Goal: Task Accomplishment & Management: Use online tool/utility

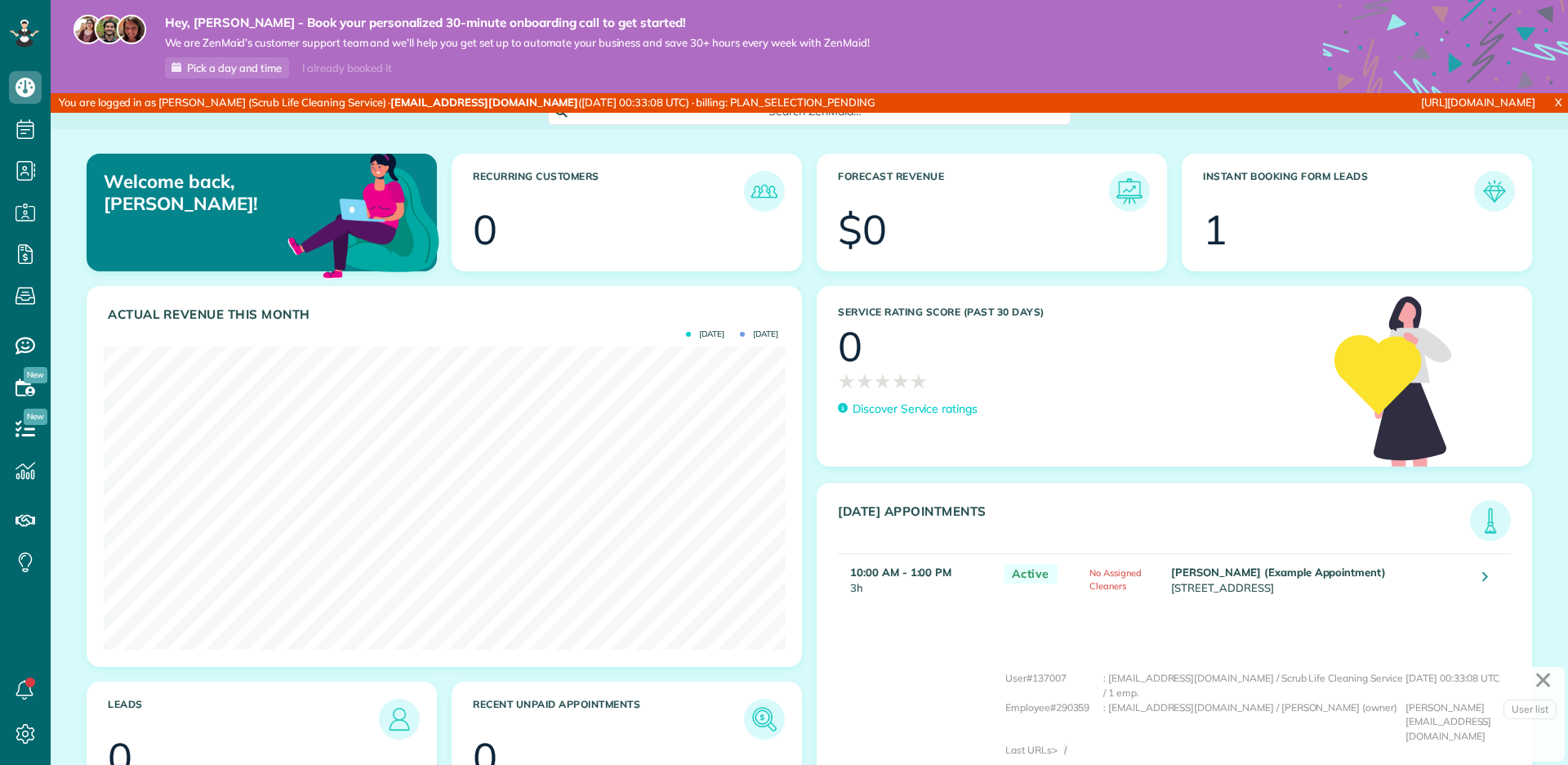
scroll to position [302, 681]
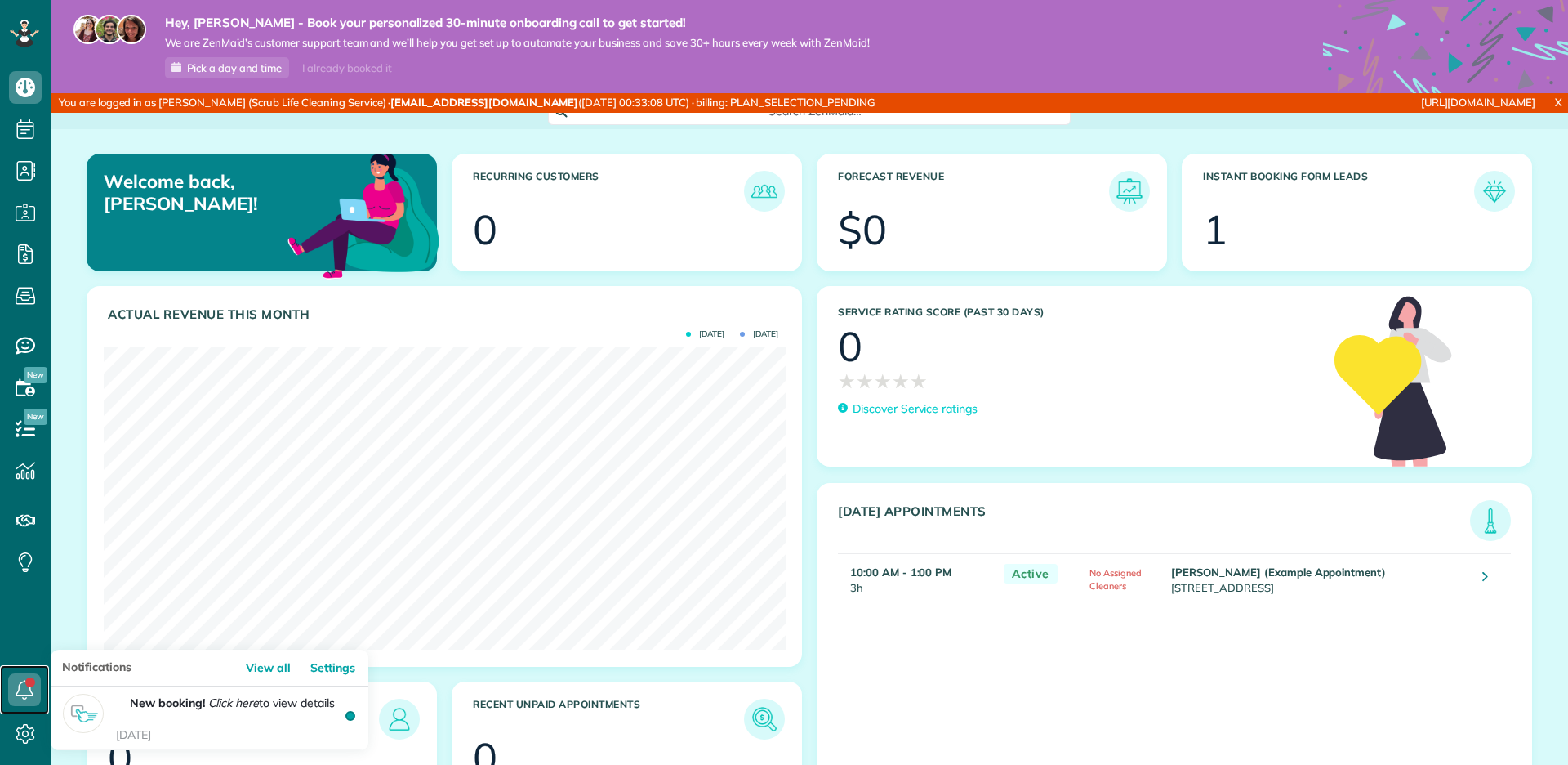
click at [24, 712] on link at bounding box center [24, 689] width 49 height 49
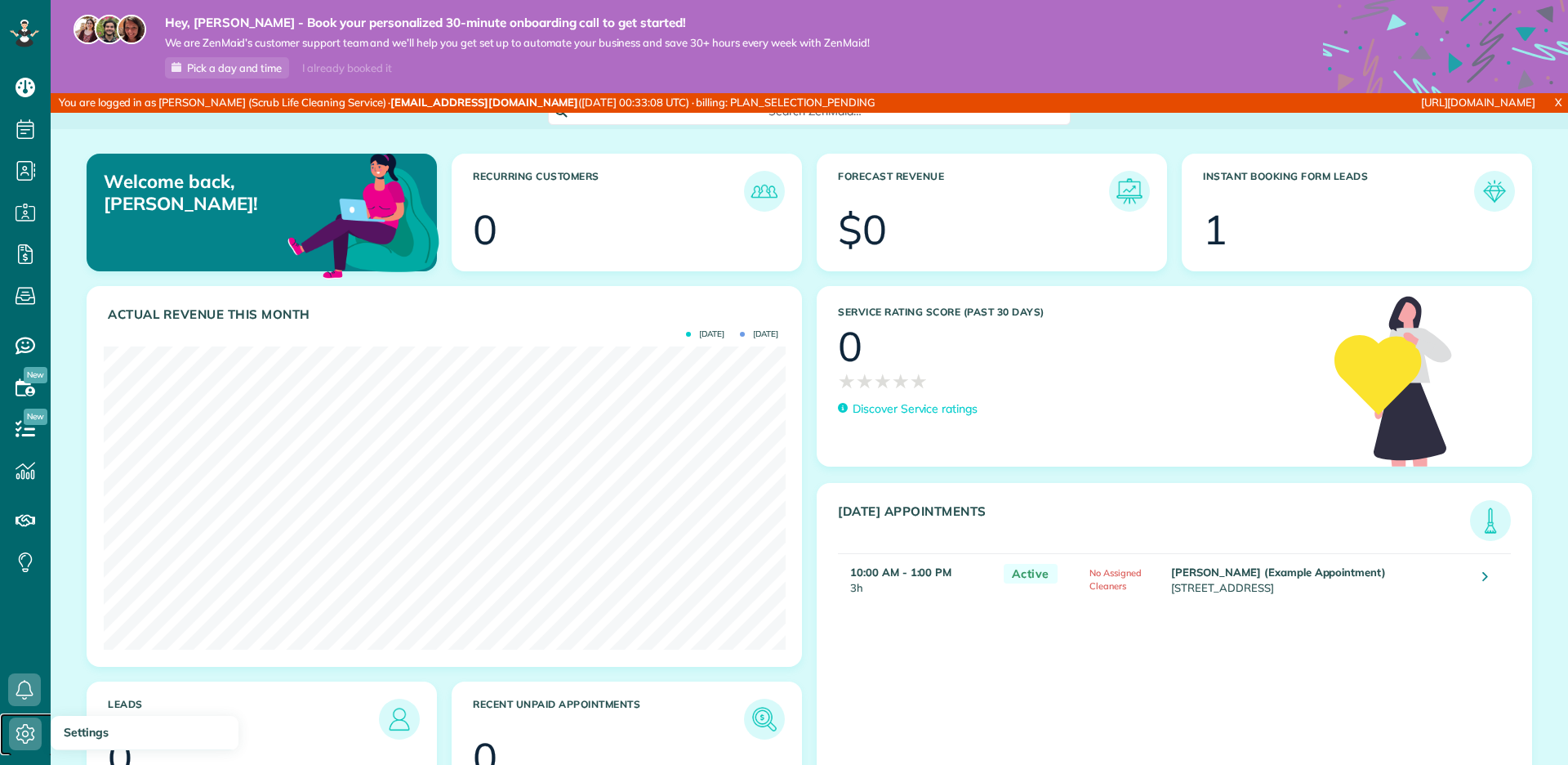
click at [21, 725] on icon at bounding box center [25, 733] width 33 height 33
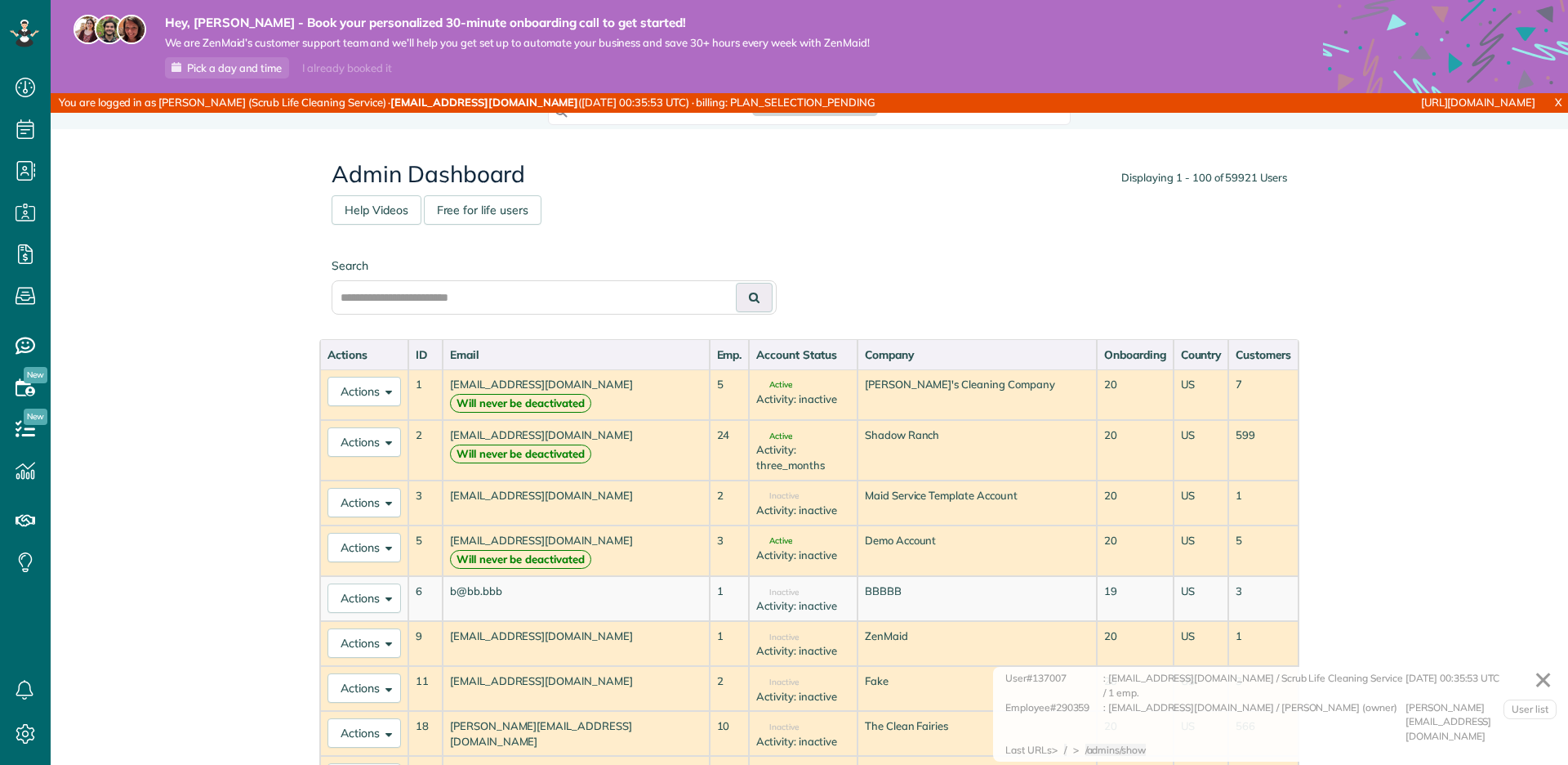
scroll to position [7, 7]
click at [536, 295] on input "text" at bounding box center [554, 297] width 445 height 35
paste input "**********"
type input "**********"
click at [736, 283] on button at bounding box center [755, 297] width 37 height 29
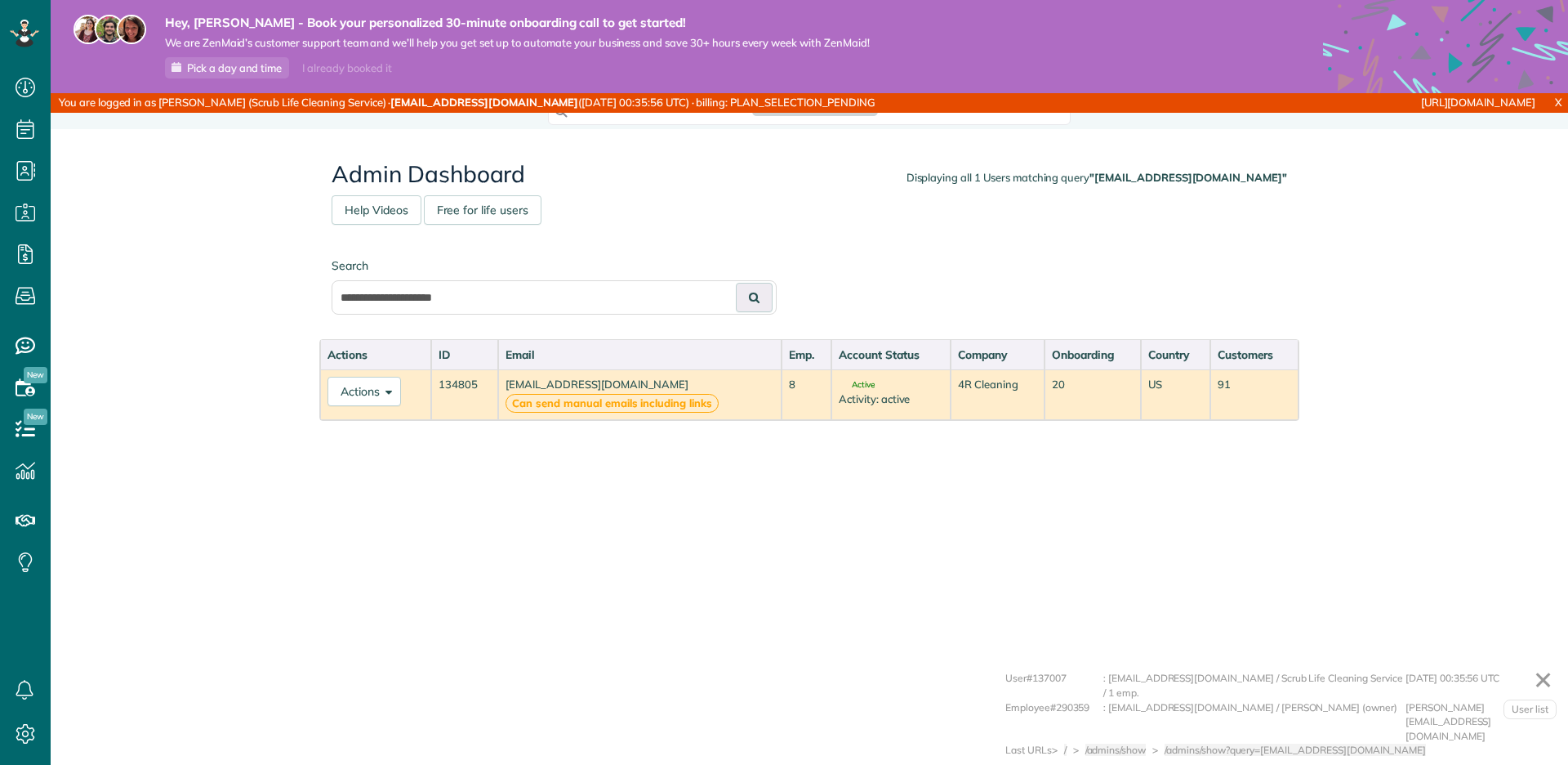
scroll to position [7, 7]
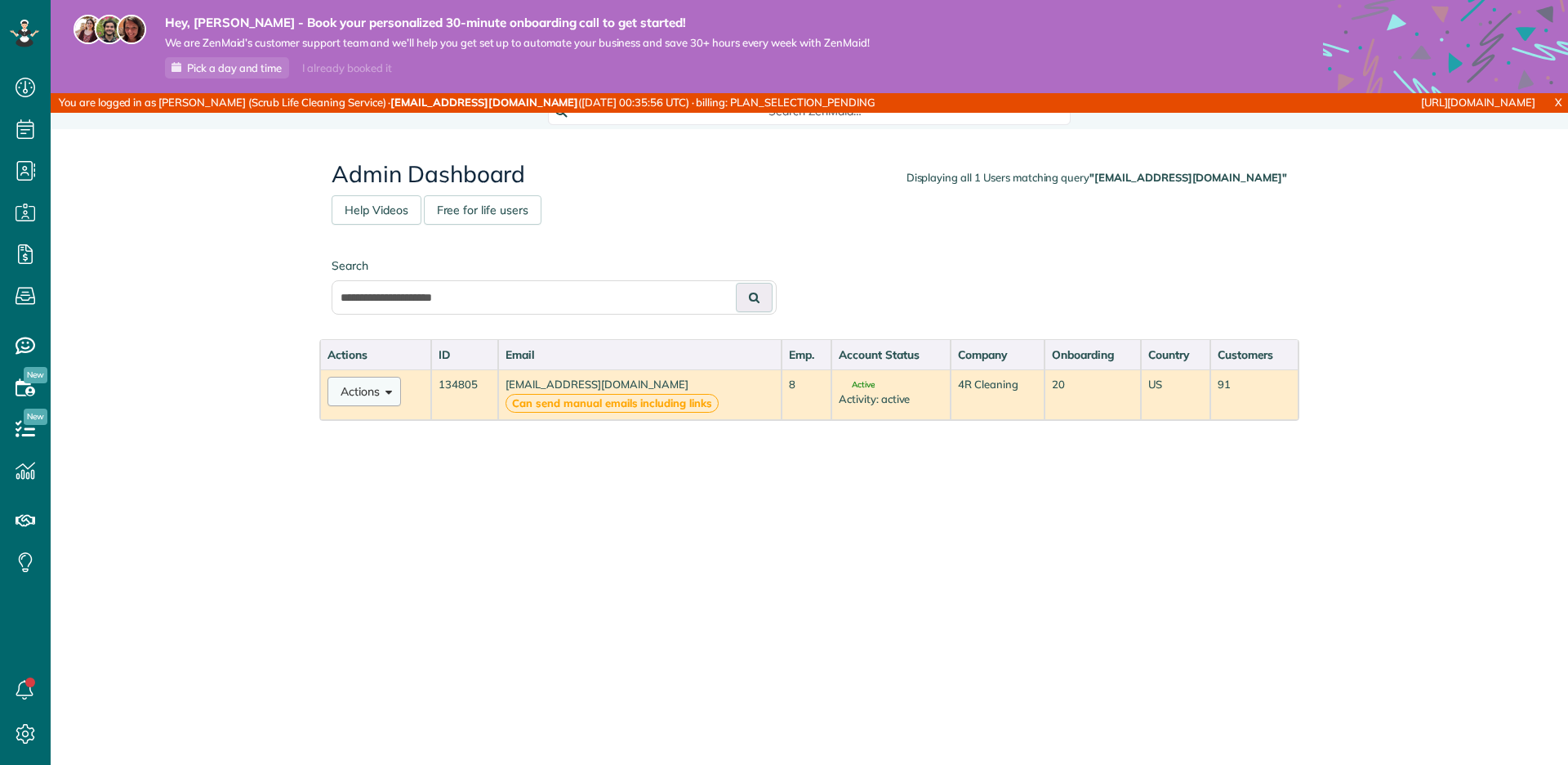
click at [373, 386] on button "Actions" at bounding box center [363, 391] width 73 height 29
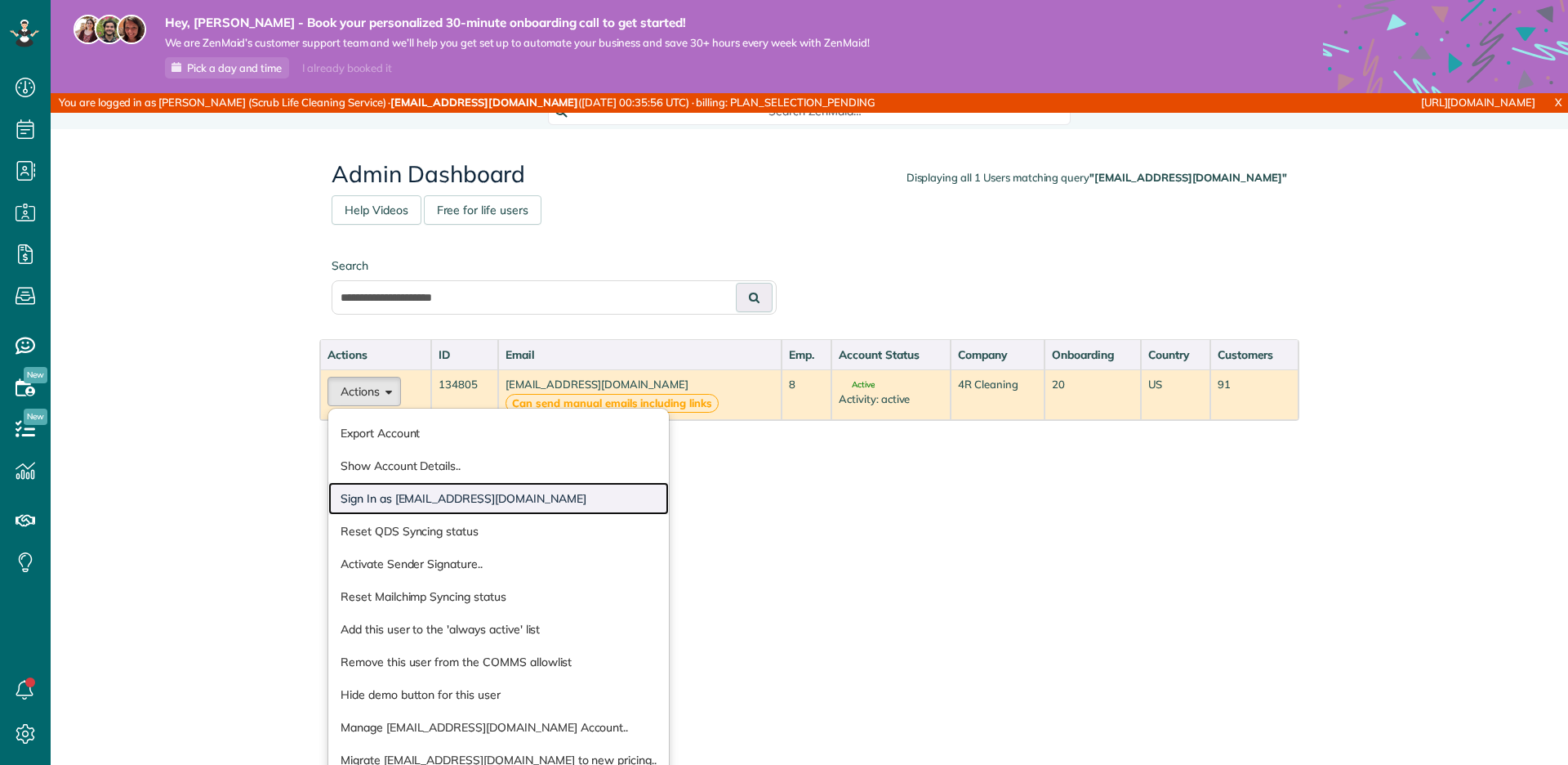
click at [424, 490] on link "Sign In as [EMAIL_ADDRESS][DOMAIN_NAME]" at bounding box center [498, 498] width 341 height 33
